Goal: Register for event/course

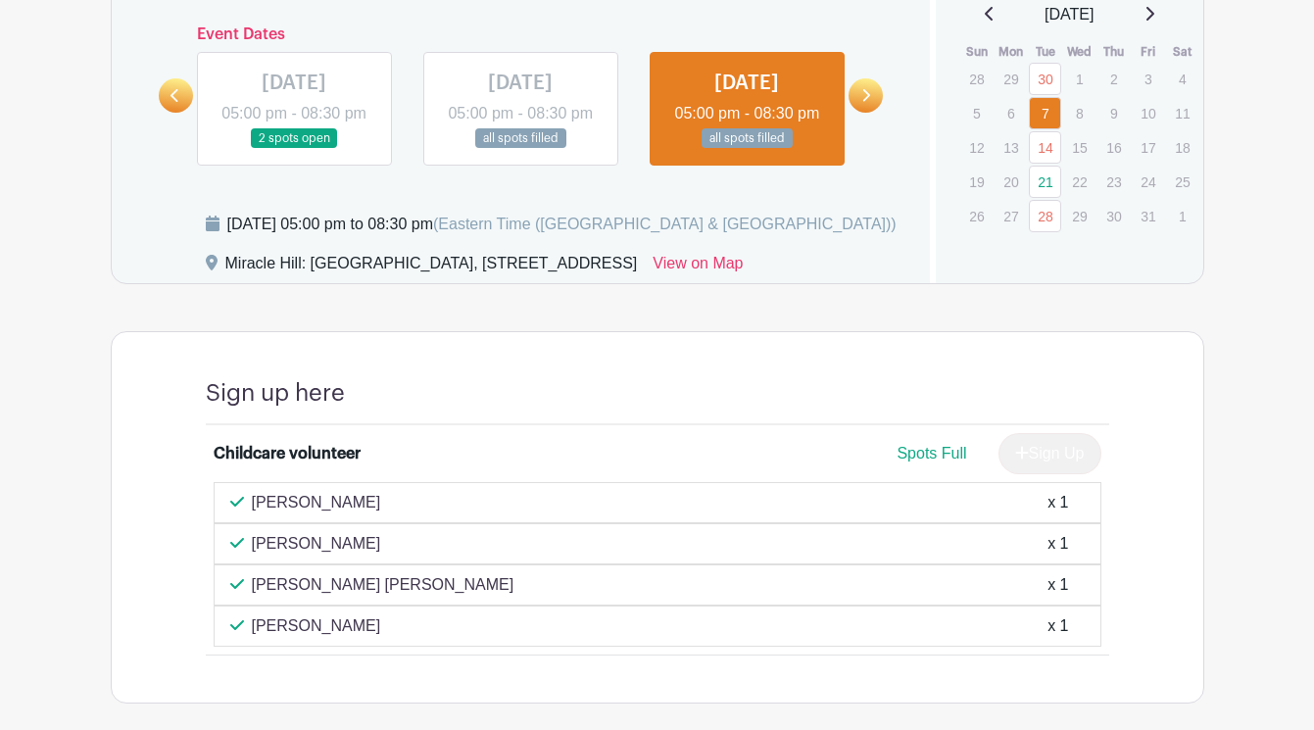
scroll to position [1021, 0]
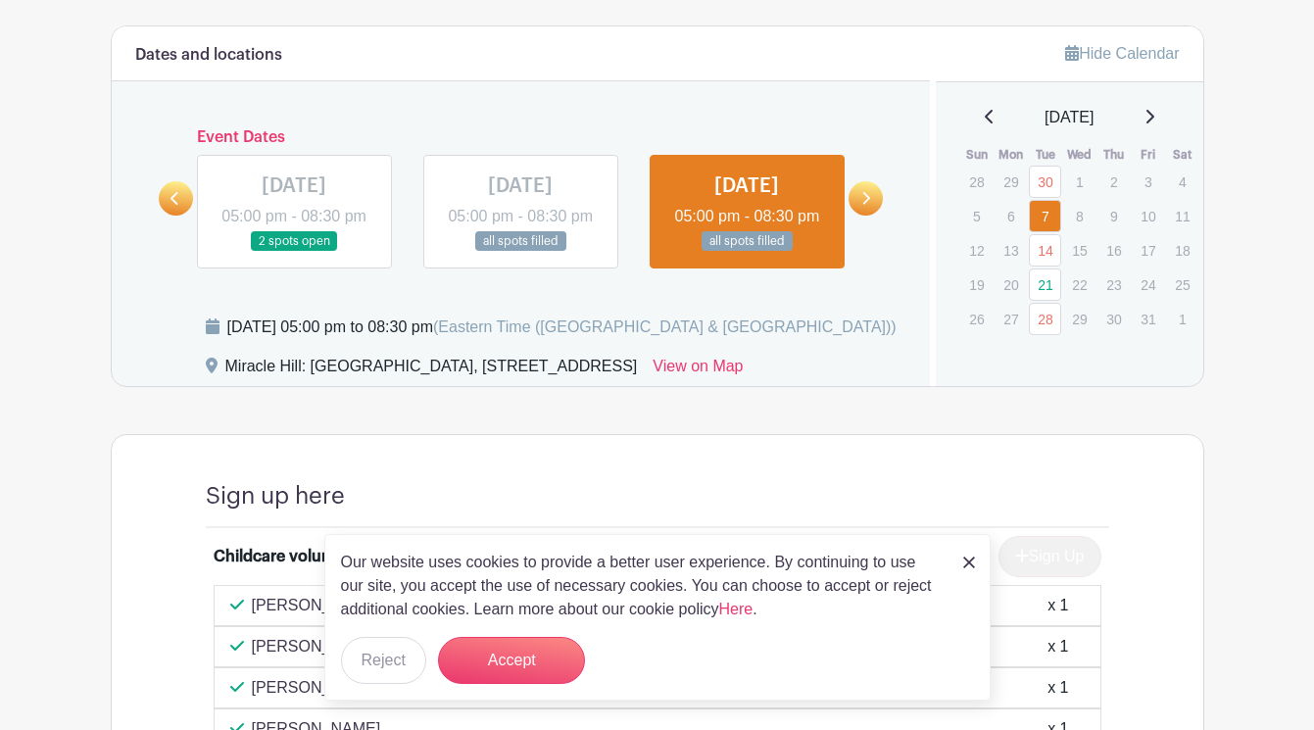
click at [871, 215] on link at bounding box center [866, 198] width 34 height 34
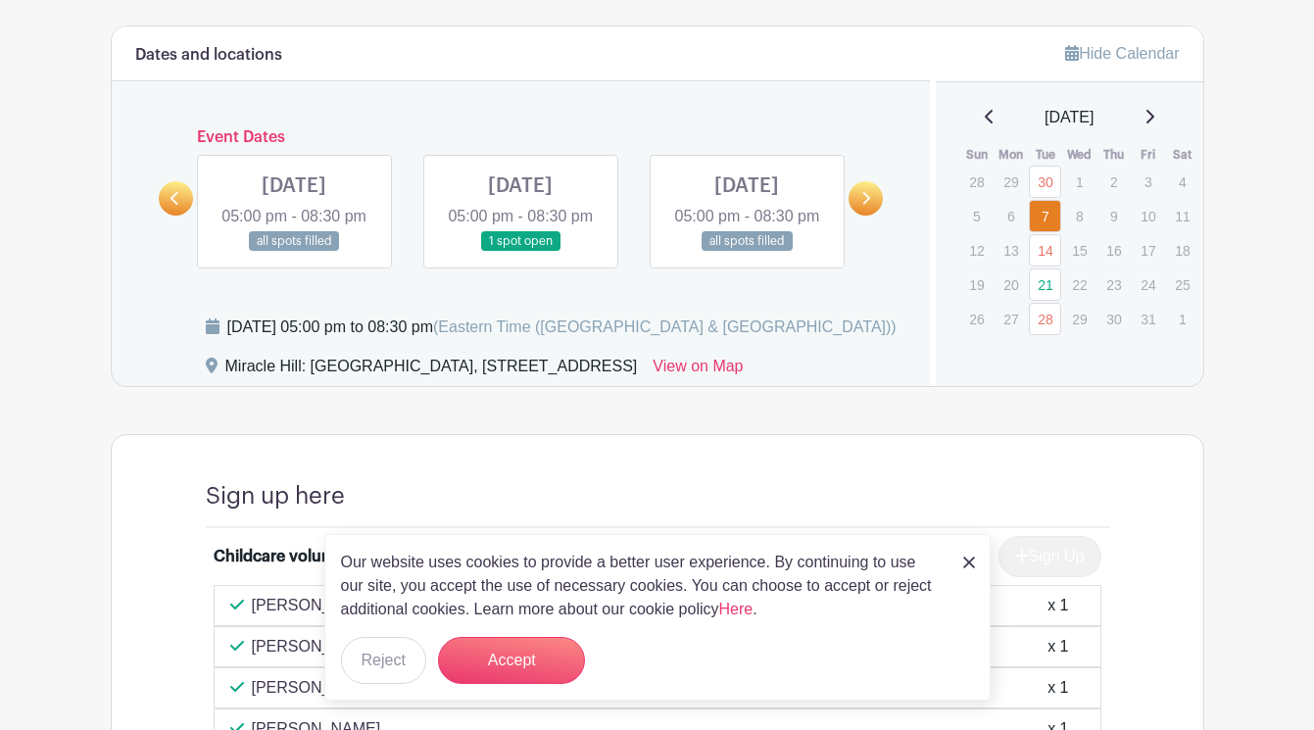
click at [294, 252] on link at bounding box center [294, 252] width 0 height 0
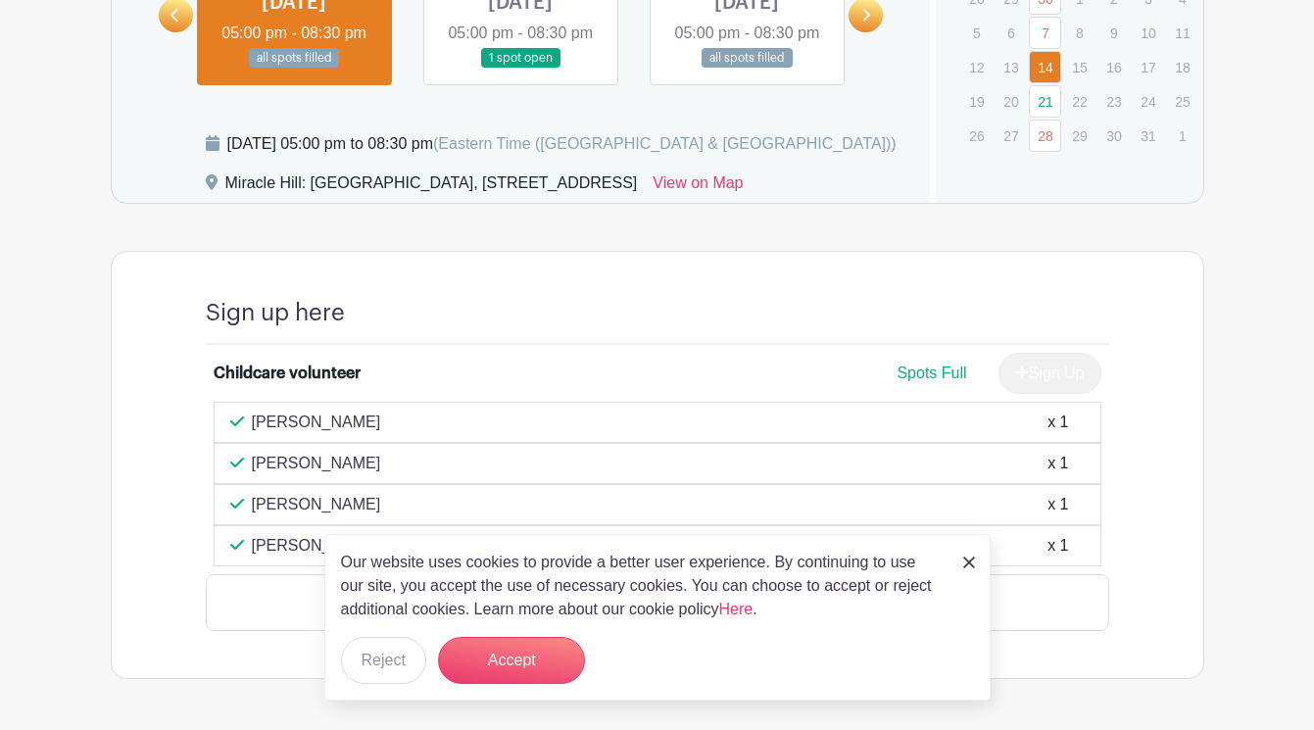
scroll to position [1249, 0]
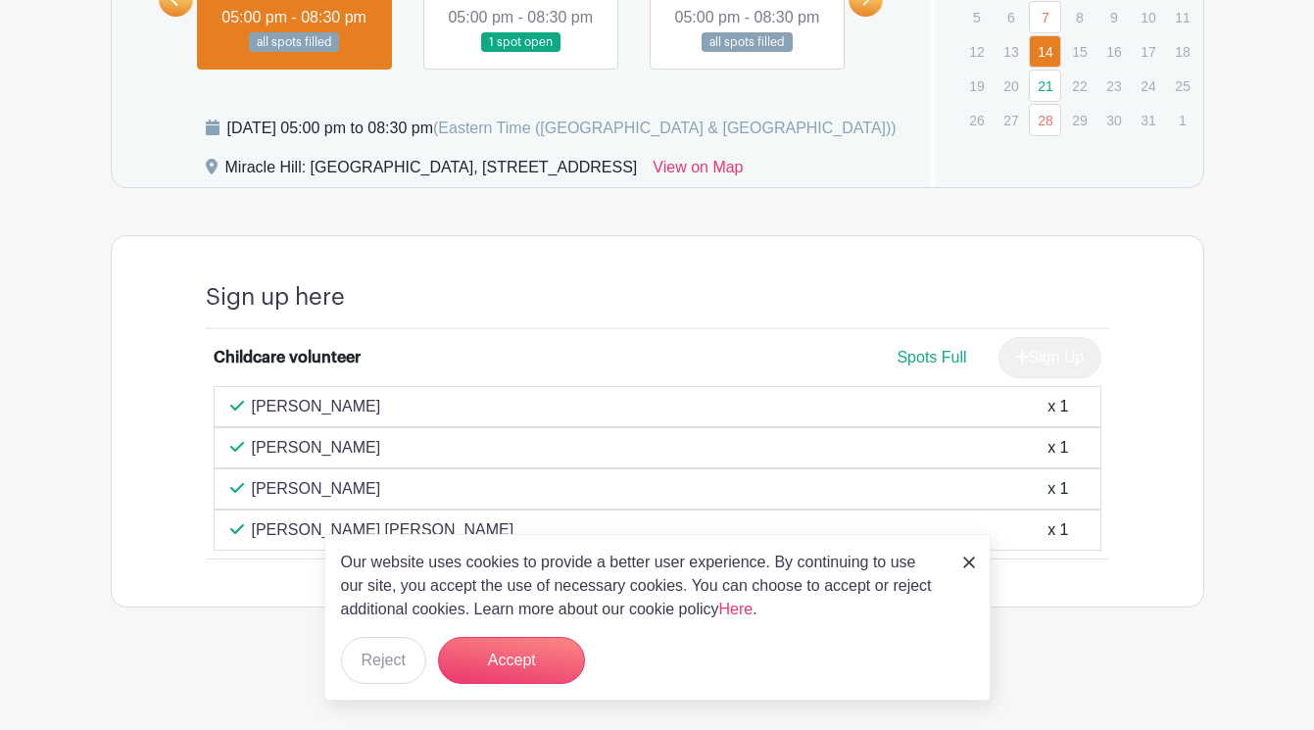
click at [967, 569] on link at bounding box center [969, 562] width 12 height 24
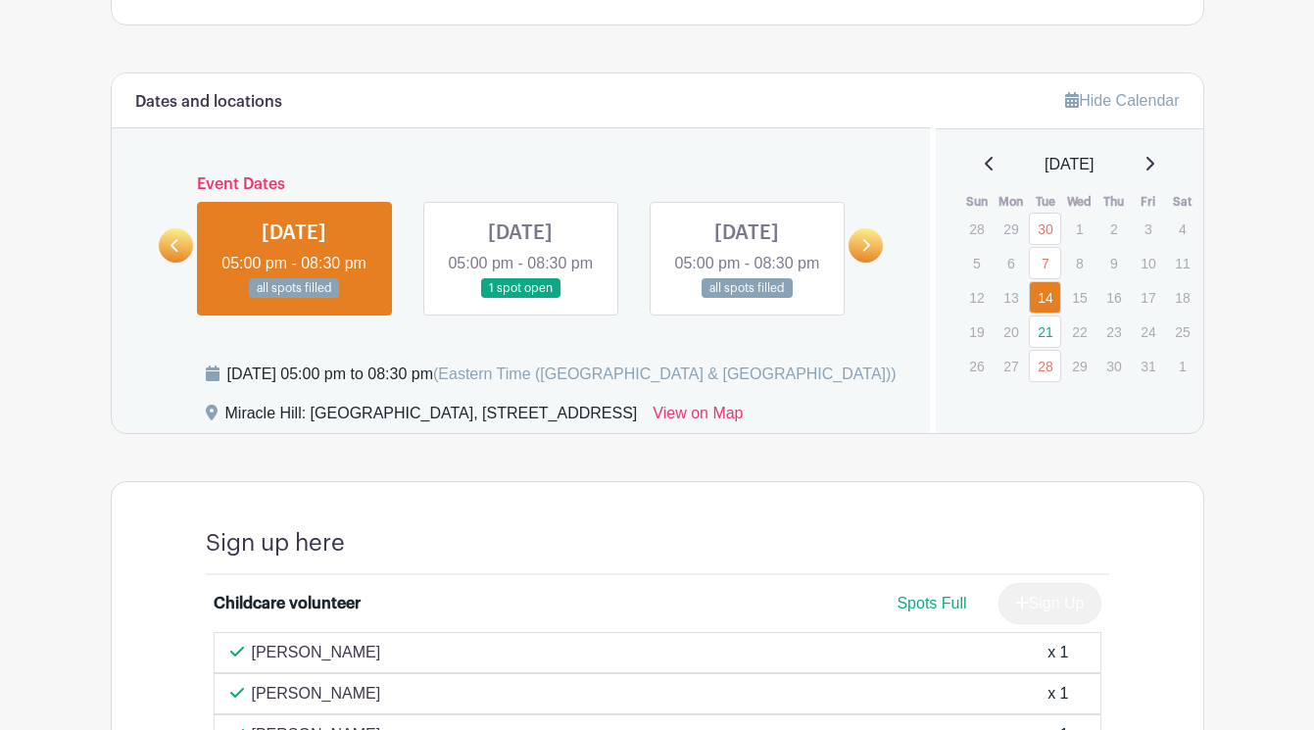
scroll to position [978, 0]
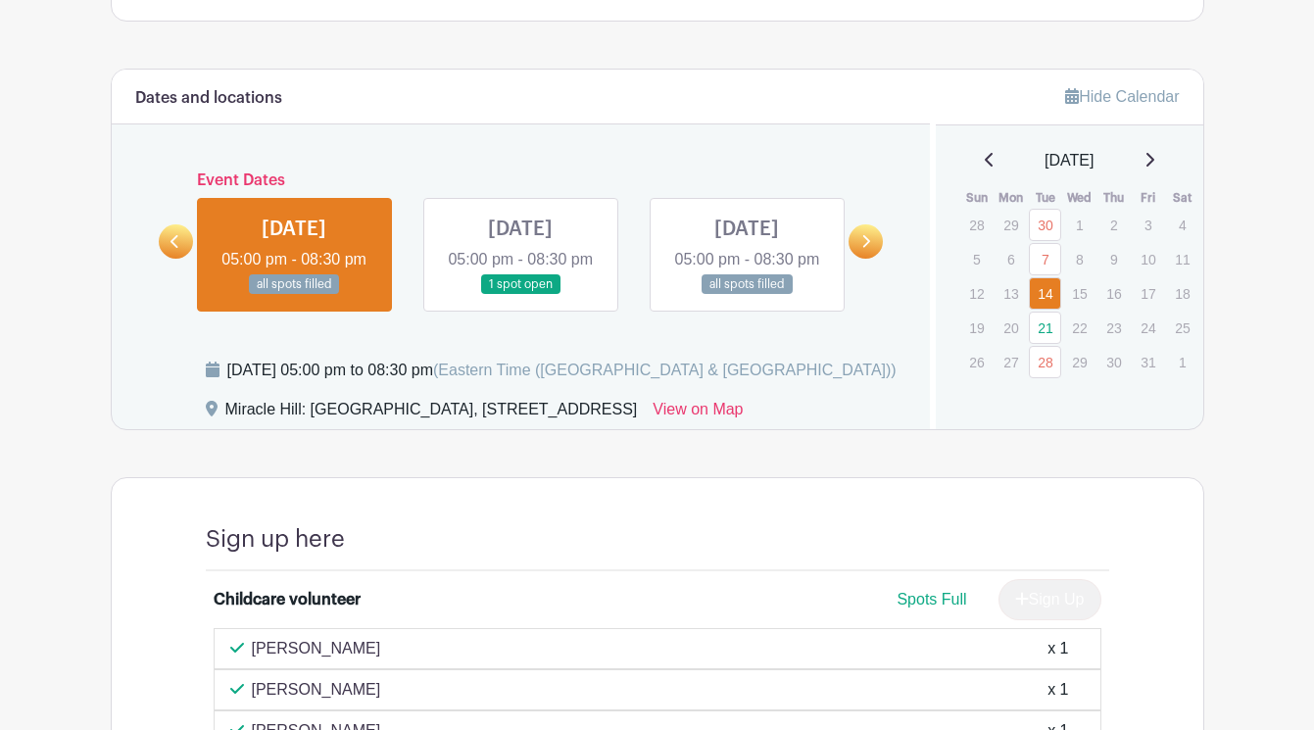
click at [520, 295] on link at bounding box center [520, 295] width 0 height 0
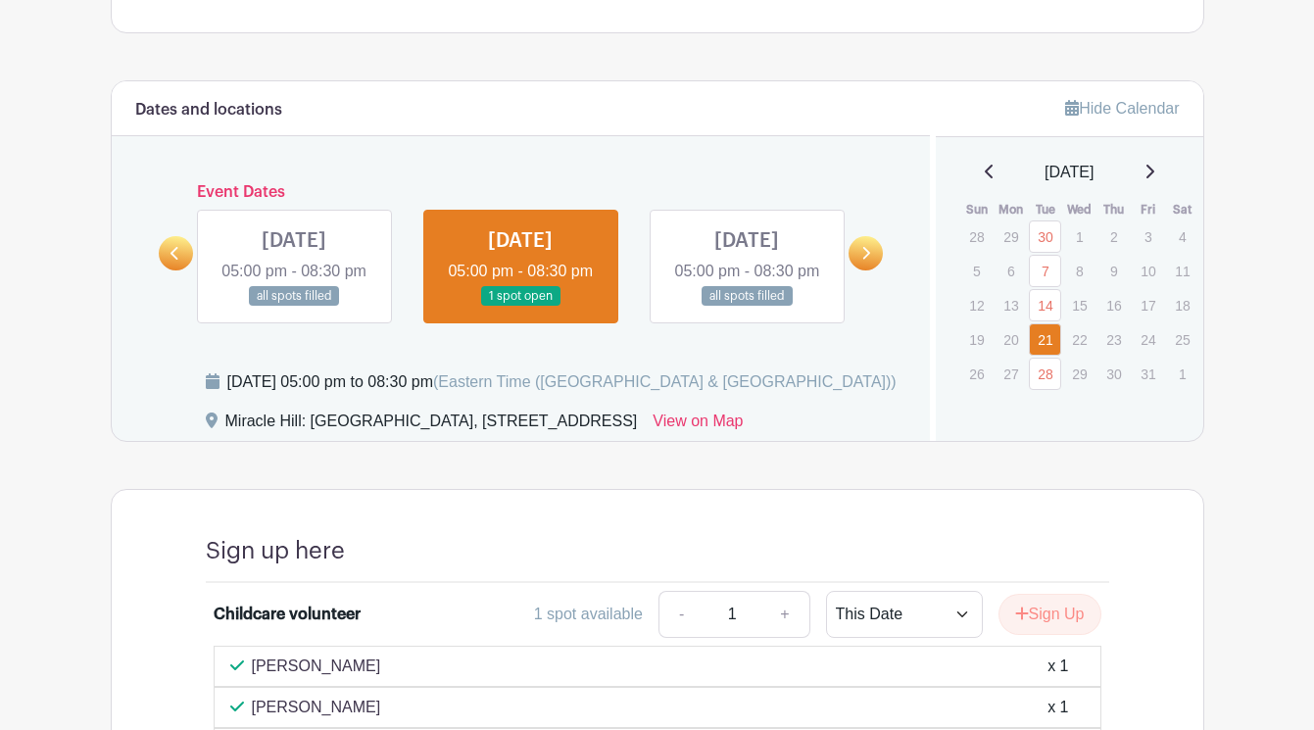
scroll to position [963, 0]
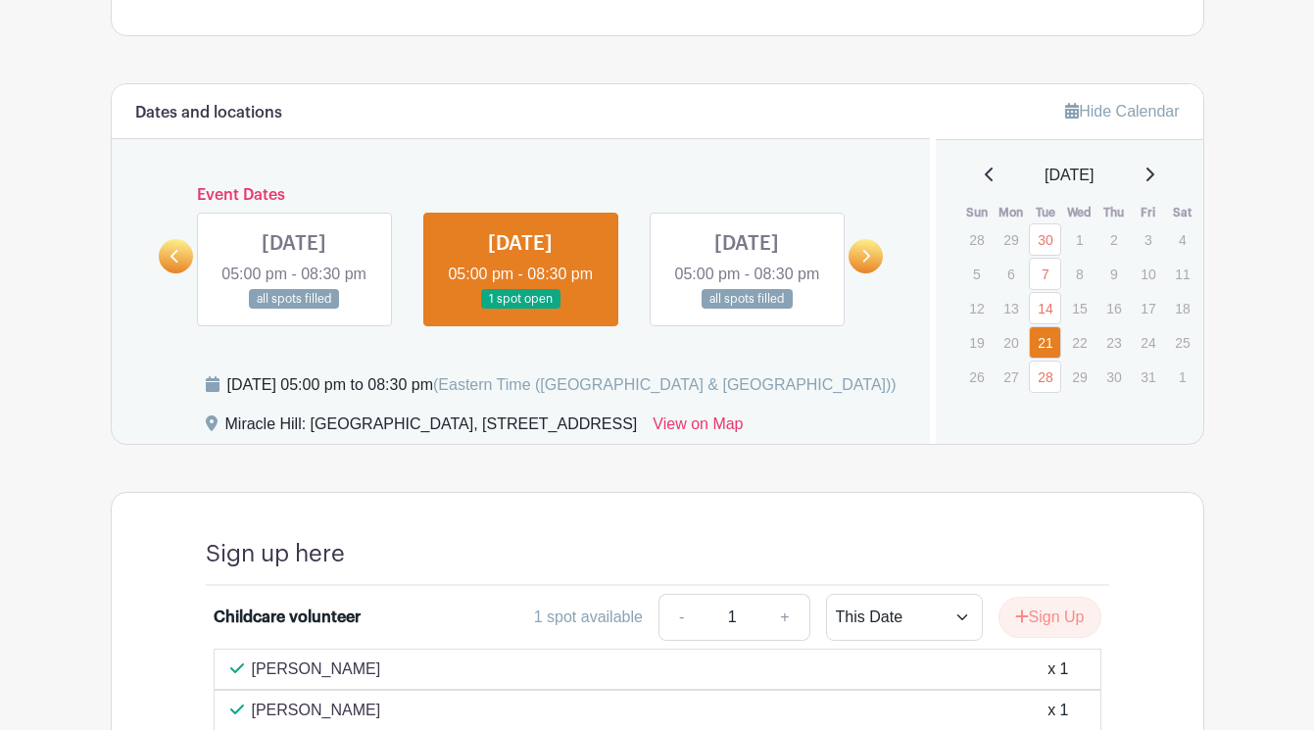
click at [294, 310] on link at bounding box center [294, 310] width 0 height 0
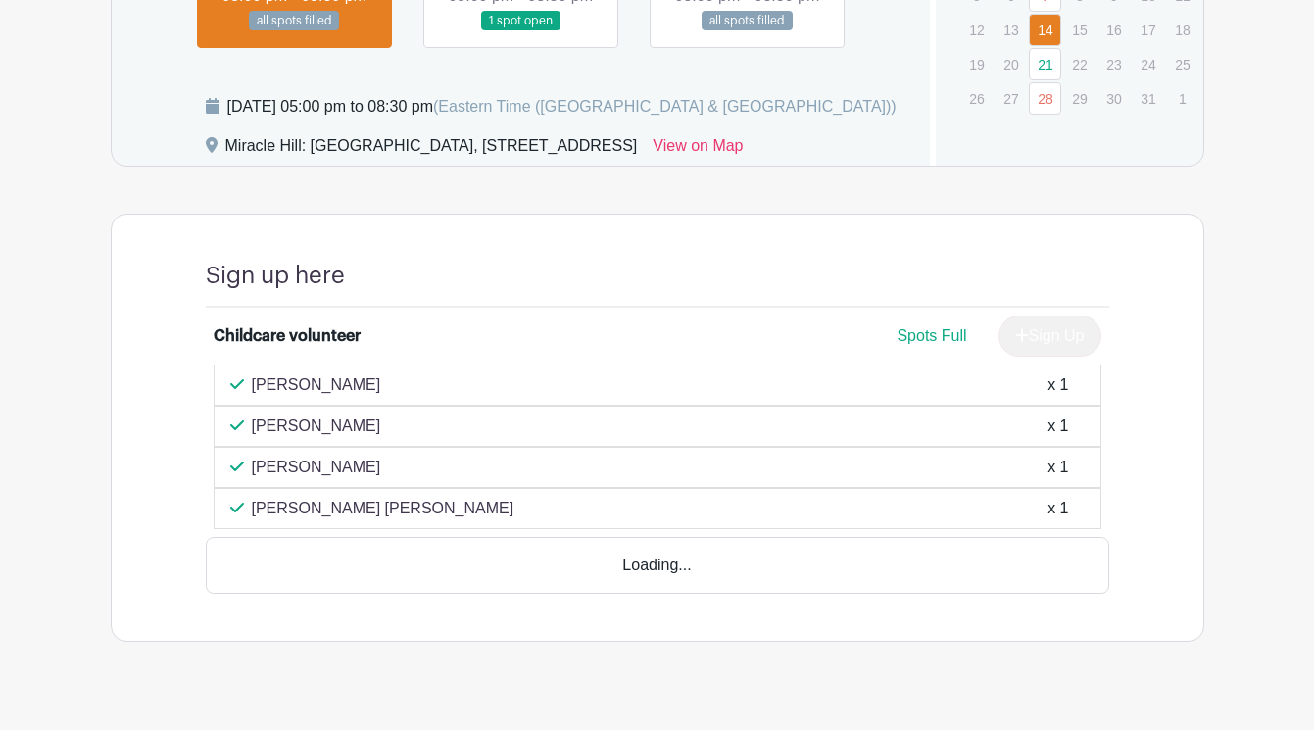
scroll to position [1249, 0]
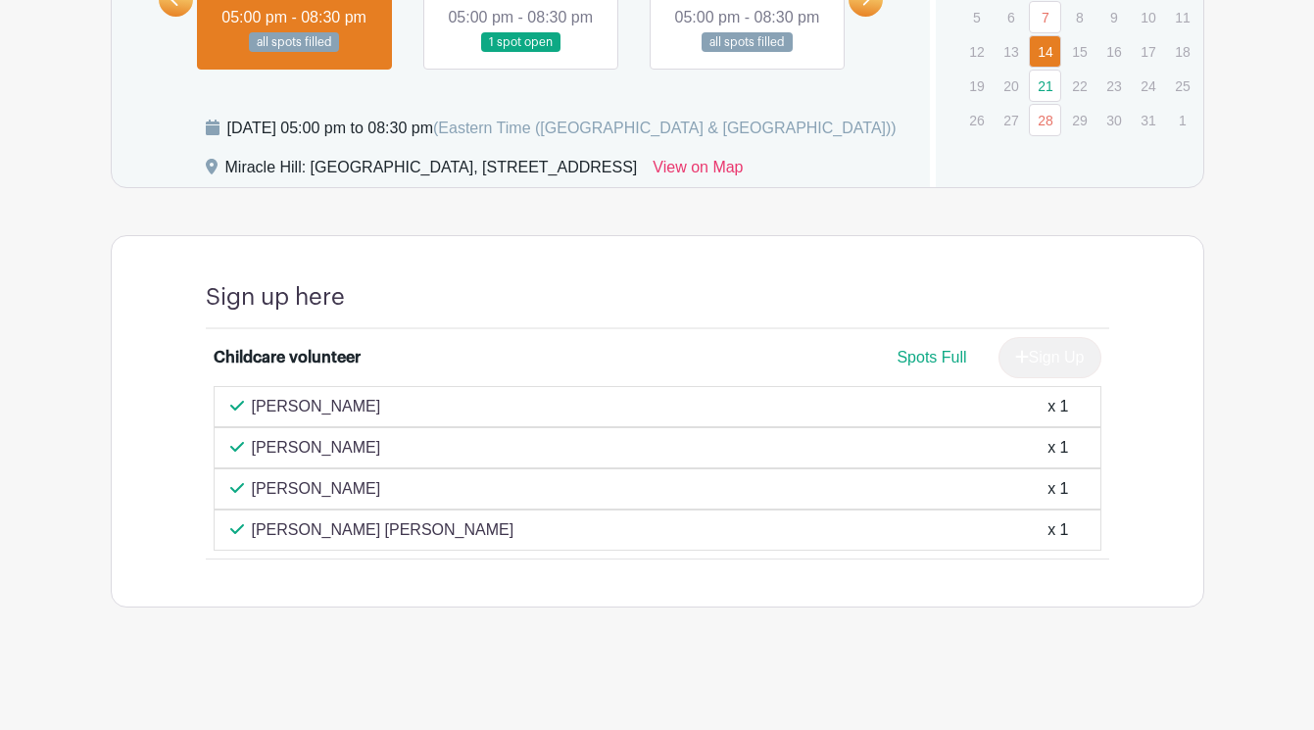
click at [778, 401] on div "[PERSON_NAME] x 1" at bounding box center [657, 407] width 854 height 24
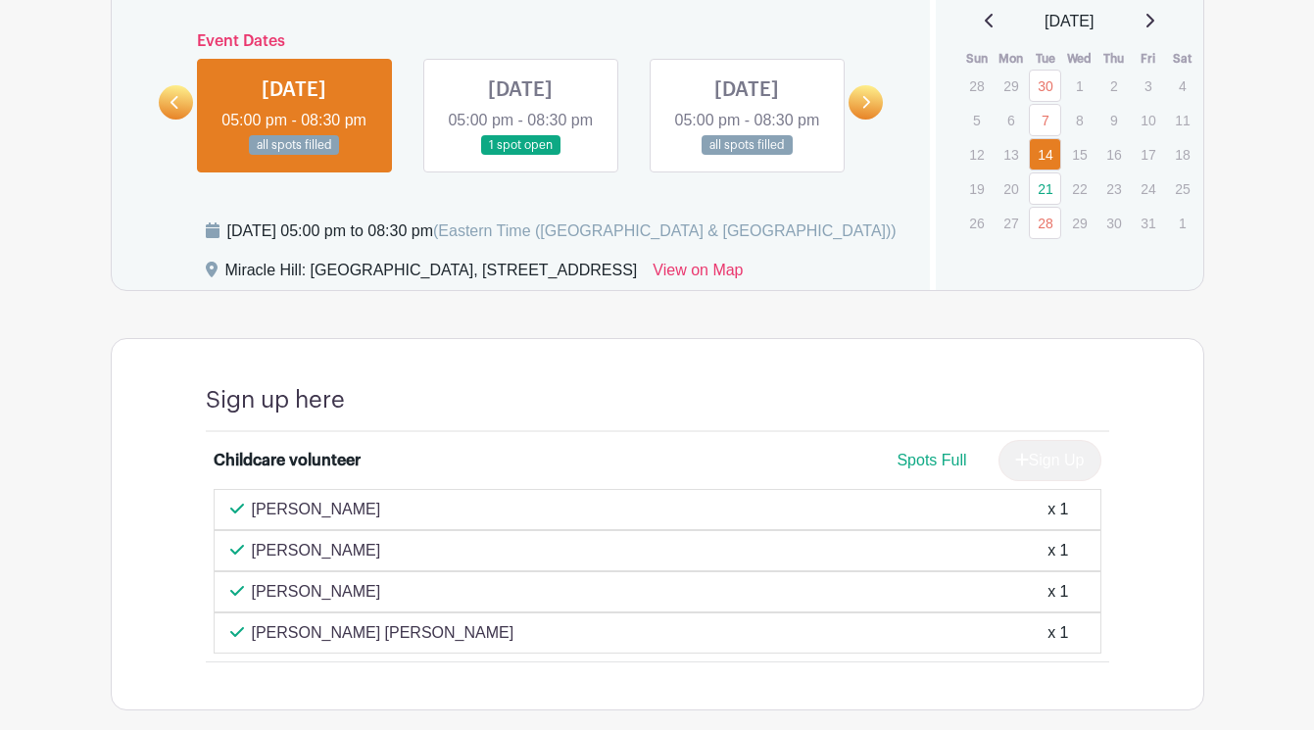
scroll to position [991, 0]
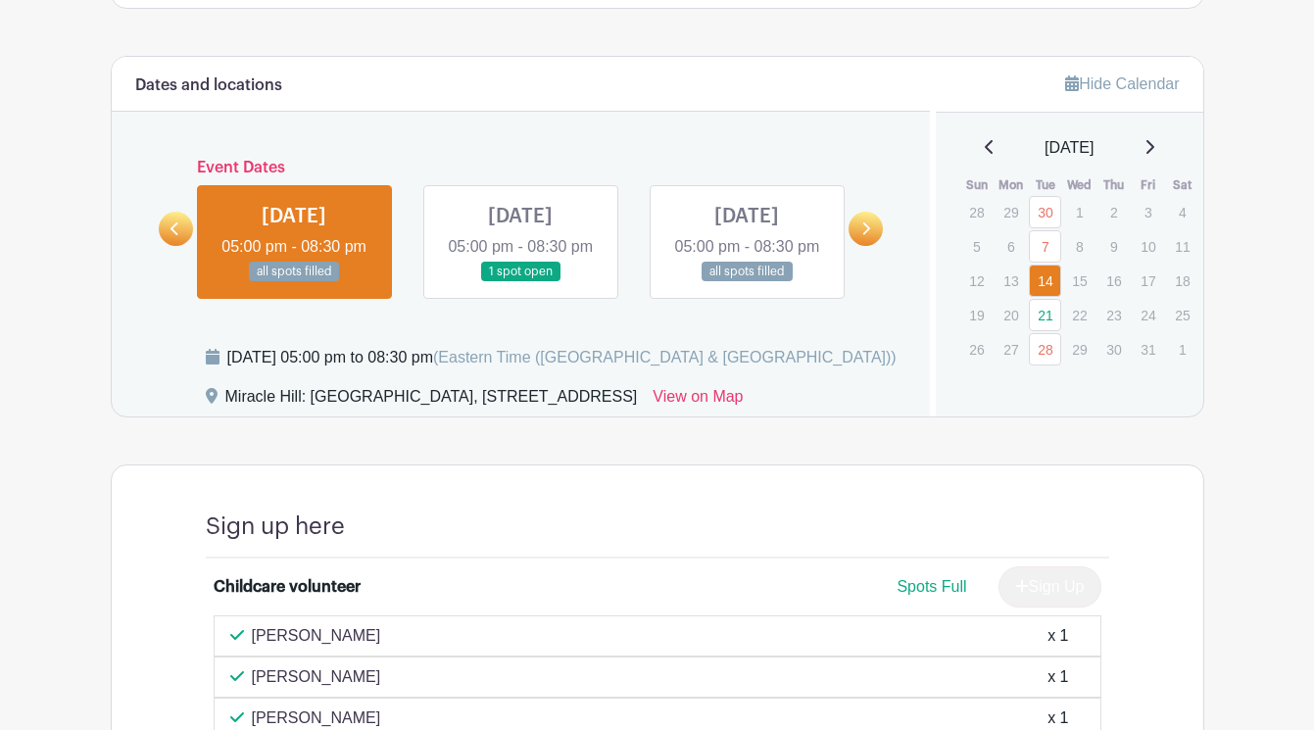
click at [866, 236] on icon at bounding box center [865, 228] width 9 height 15
click at [899, 385] on div "[DATE] 05:00 pm to 08:30 pm (Eastern Time ([GEOGRAPHIC_DATA] & [GEOGRAPHIC_DATA…" at bounding box center [557, 365] width 702 height 39
click at [1154, 154] on icon at bounding box center [1149, 147] width 10 height 16
